Goal: Use online tool/utility: Utilize a website feature to perform a specific function

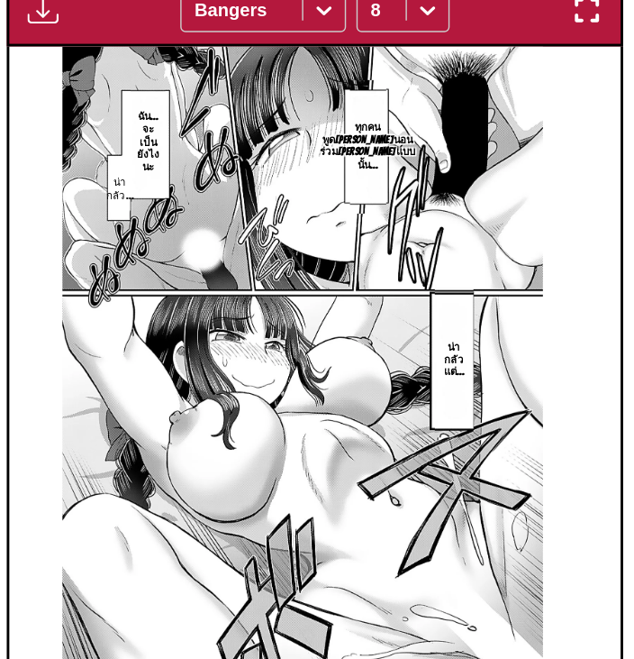
scroll to position [561, 0]
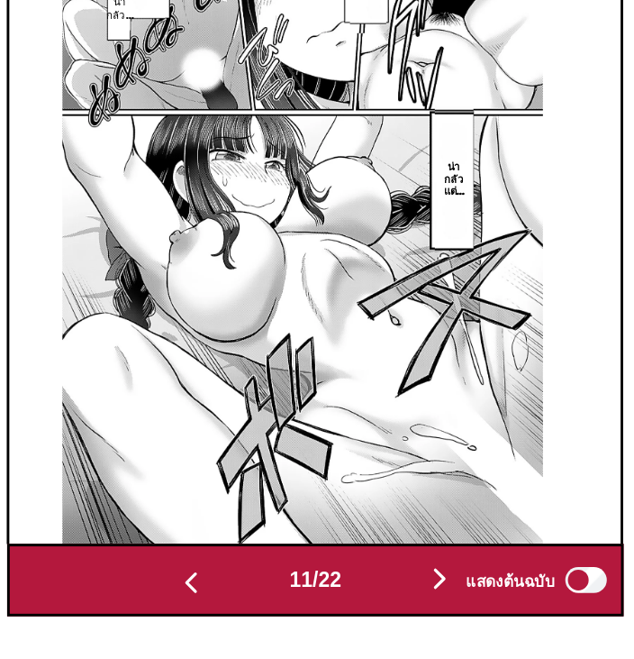
click at [405, 592] on img "button" at bounding box center [404, 603] width 22 height 22
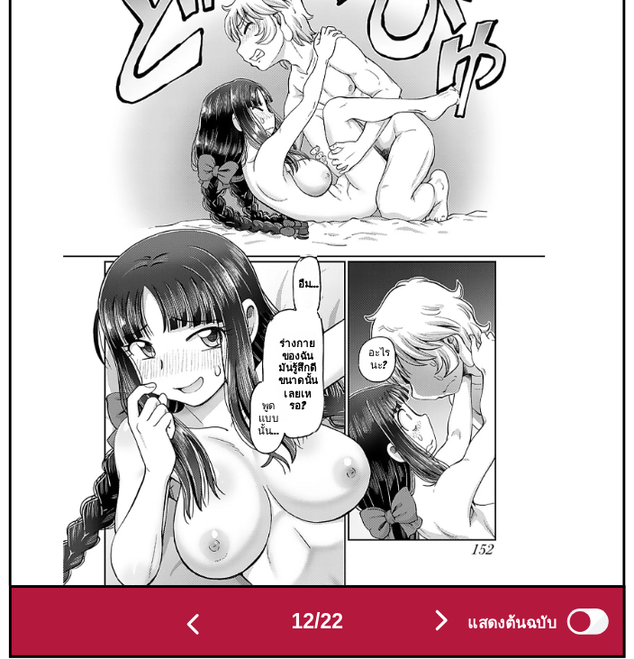
click at [404, 597] on img "button" at bounding box center [404, 603] width 22 height 22
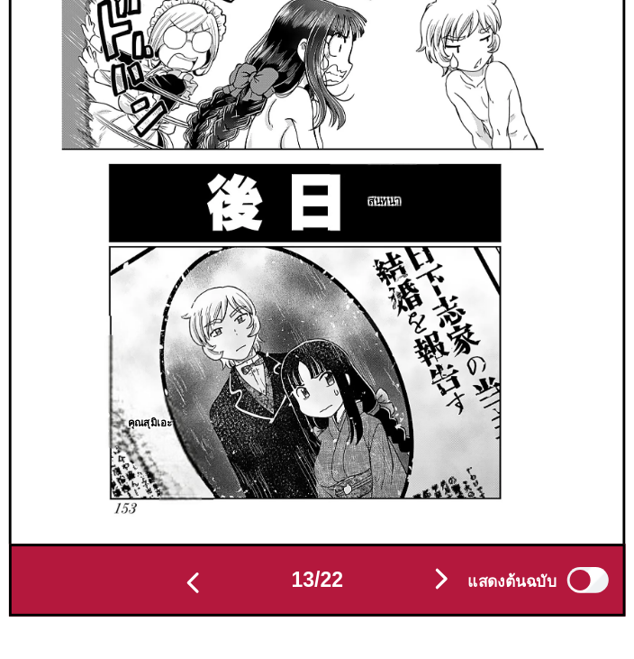
click at [405, 596] on img "button" at bounding box center [404, 603] width 22 height 22
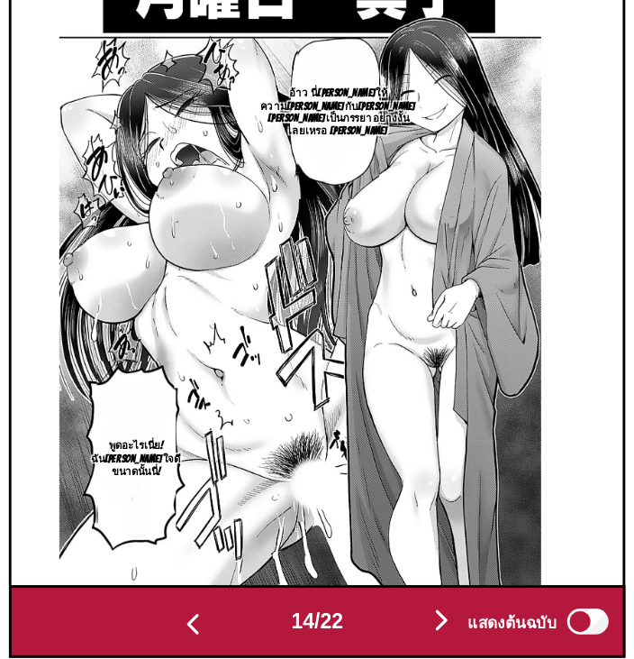
click at [404, 592] on img "button" at bounding box center [404, 603] width 22 height 22
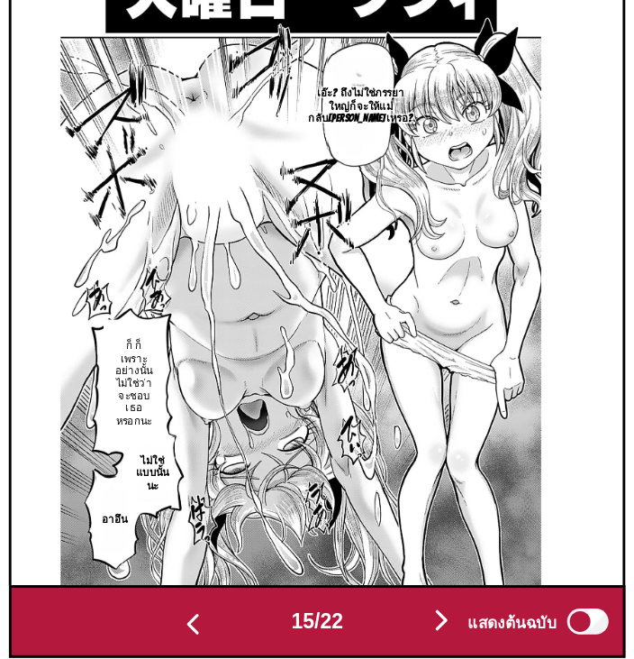
click at [411, 592] on div "แสดงต้นฉบับ" at bounding box center [467, 603] width 112 height 23
click at [407, 592] on img "button" at bounding box center [404, 603] width 22 height 22
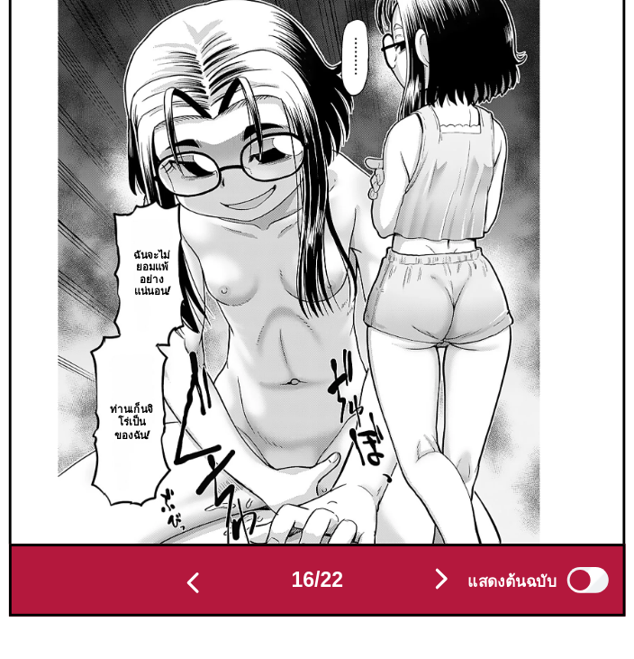
click at [404, 593] on img "button" at bounding box center [404, 603] width 22 height 22
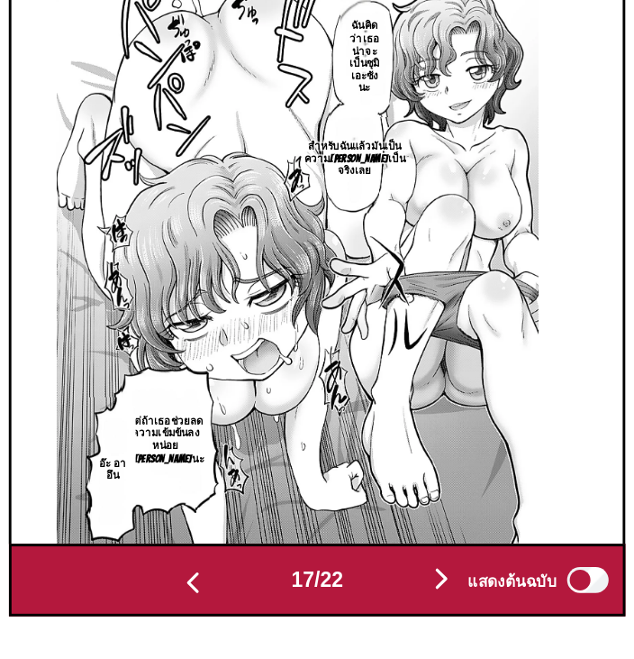
click at [402, 592] on img "button" at bounding box center [404, 603] width 22 height 22
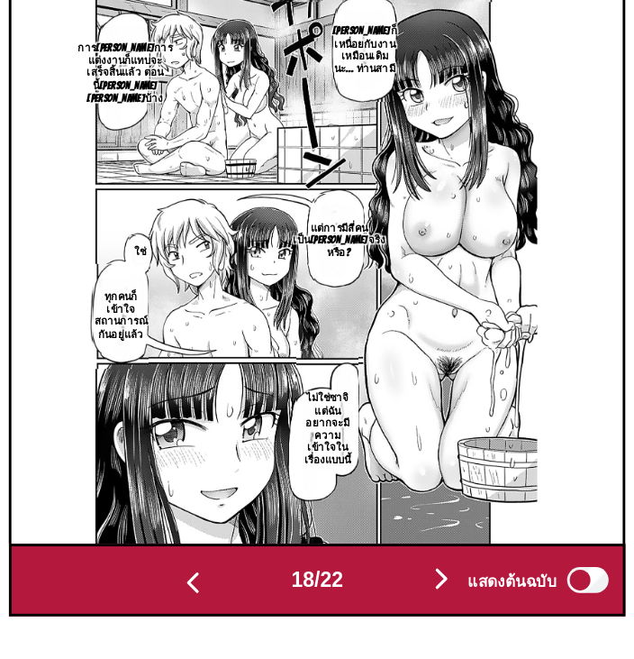
click at [411, 592] on div "แสดงต้นฉบับ" at bounding box center [467, 603] width 112 height 23
click at [408, 592] on img "button" at bounding box center [404, 603] width 22 height 22
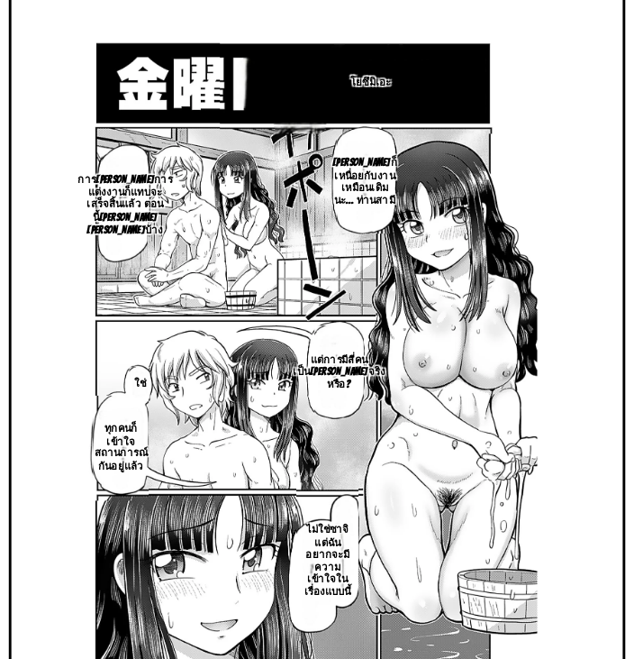
scroll to position [0, 7674]
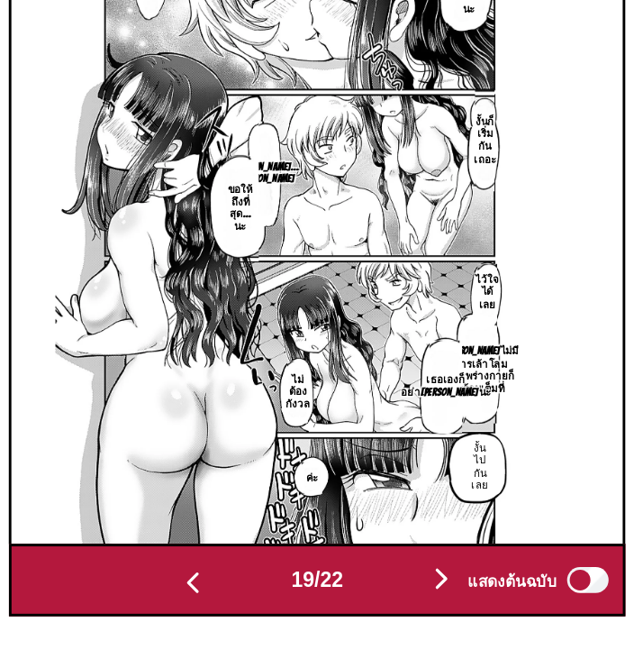
click at [400, 592] on img "button" at bounding box center [404, 603] width 22 height 22
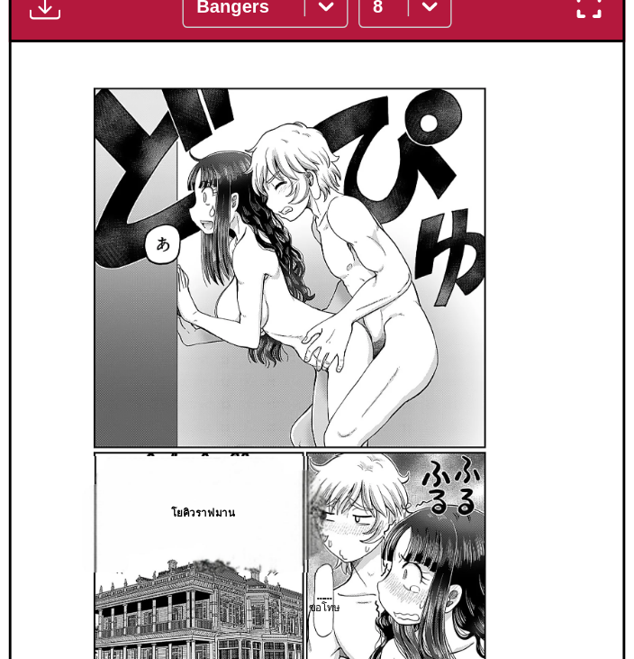
scroll to position [561, 0]
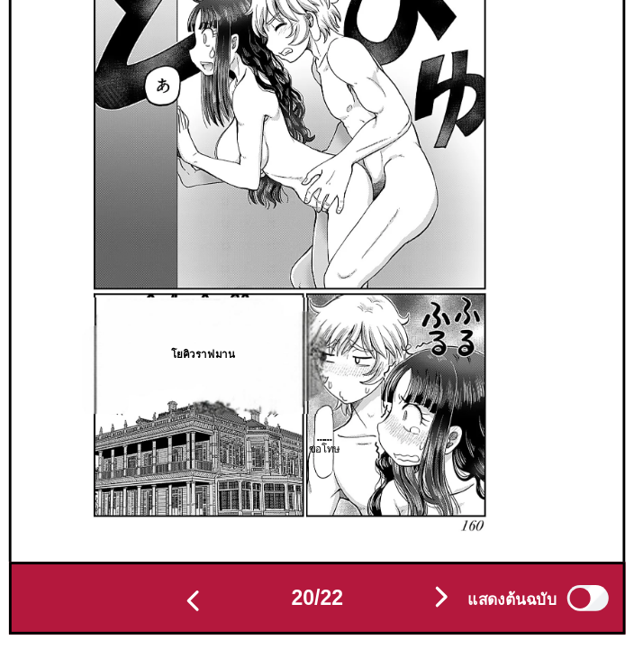
click at [411, 592] on div "แสดงต้นฉบับ" at bounding box center [467, 603] width 112 height 23
click at [408, 592] on img "button" at bounding box center [404, 603] width 22 height 22
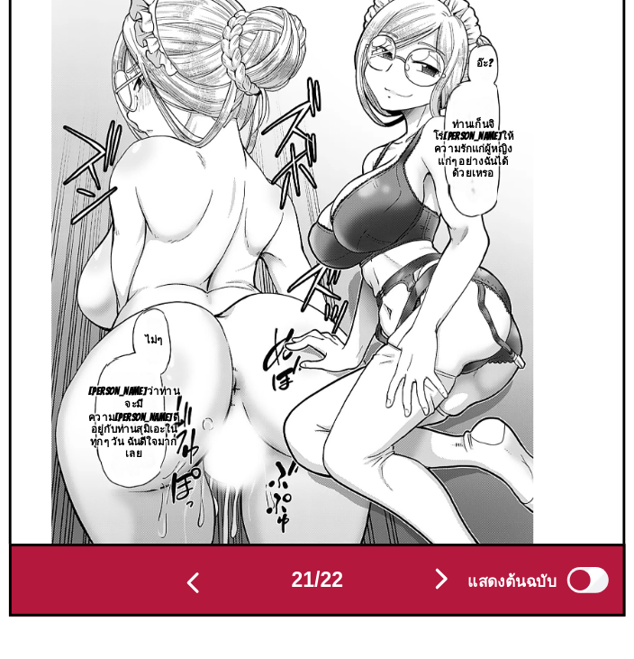
click at [406, 592] on img "button" at bounding box center [404, 603] width 22 height 22
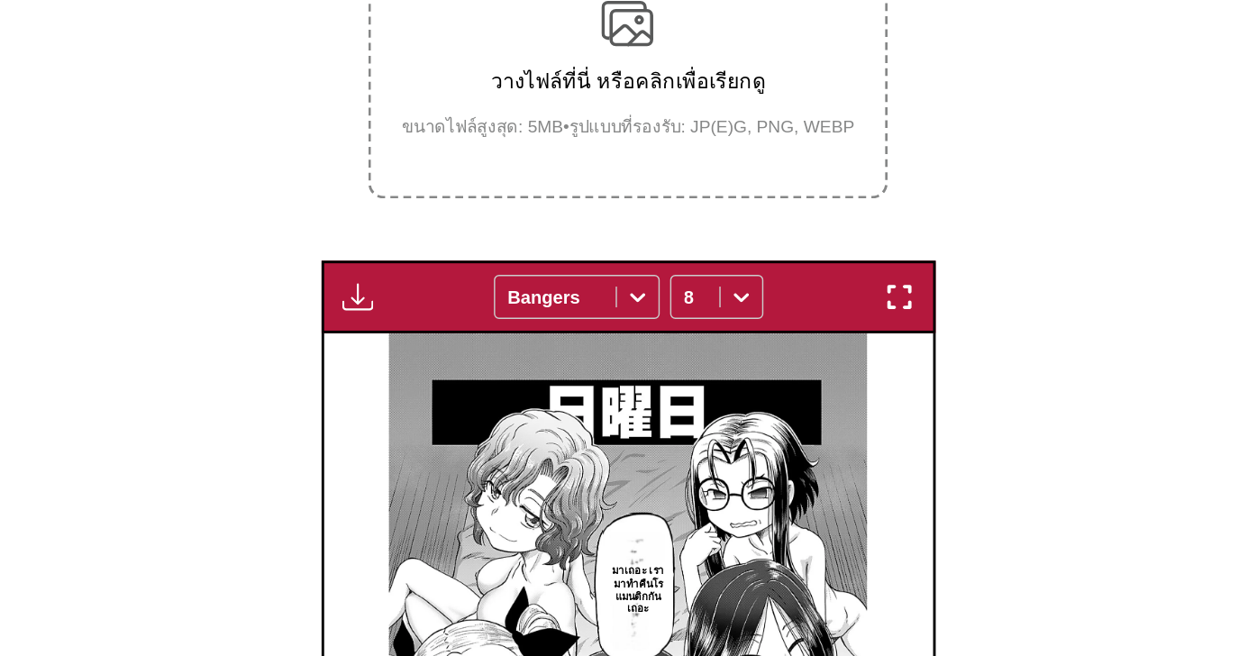
scroll to position [249, 0]
